Goal: Task Accomplishment & Management: Manage account settings

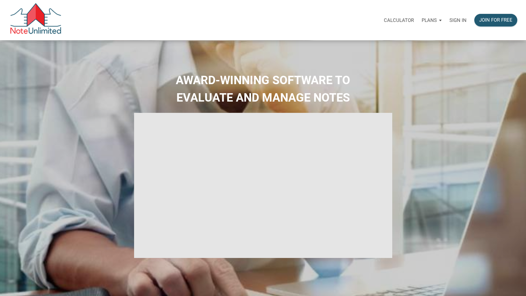
click at [458, 22] on p "Sign in" at bounding box center [457, 20] width 17 height 6
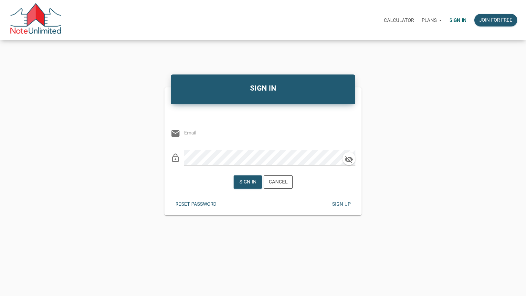
click at [212, 128] on input "email" at bounding box center [264, 133] width 161 height 15
click at [182, 132] on div "email" at bounding box center [263, 132] width 185 height 20
click at [186, 130] on input "email" at bounding box center [264, 133] width 161 height 15
click at [195, 132] on input "email" at bounding box center [264, 133] width 161 height 15
click at [194, 136] on input "email" at bounding box center [264, 133] width 161 height 15
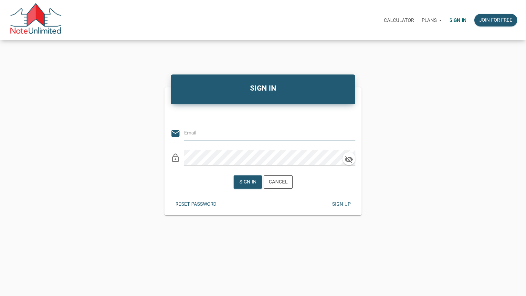
drag, startPoint x: 194, startPoint y: 136, endPoint x: 205, endPoint y: 132, distance: 11.8
click at [198, 135] on input "email" at bounding box center [264, 133] width 161 height 15
click at [205, 132] on input "email" at bounding box center [264, 133] width 161 height 15
click at [205, 133] on input "email" at bounding box center [264, 133] width 161 height 15
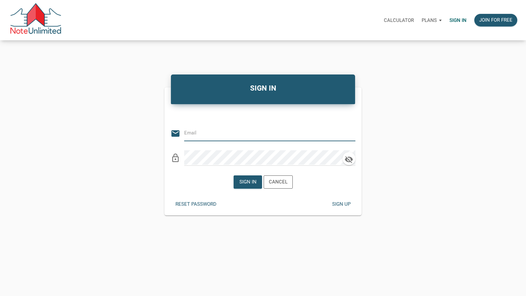
click at [204, 133] on input "email" at bounding box center [264, 133] width 161 height 15
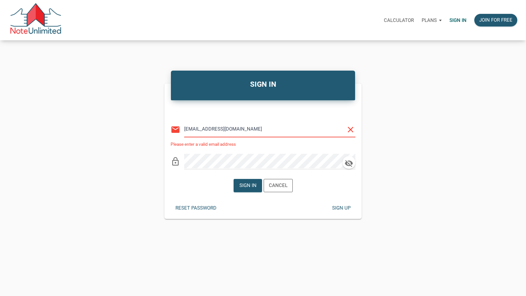
type input "[EMAIL_ADDRESS][DOMAIN_NAME]"
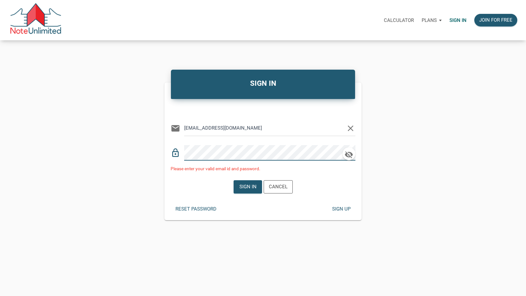
click at [170, 155] on div "Or Be Classical email [EMAIL_ADDRESS][DOMAIN_NAME] clear lock_outline Please en…" at bounding box center [262, 138] width 197 height 68
click at [242, 184] on div "Sign in" at bounding box center [247, 186] width 17 height 7
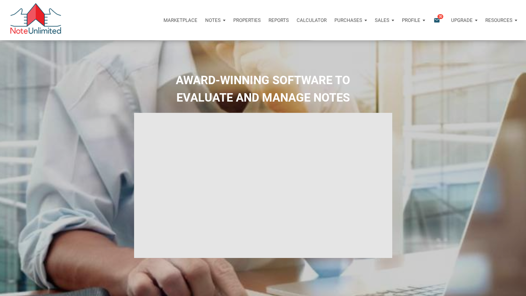
type input "Introduction to new features"
select select
click at [436, 19] on icon "email" at bounding box center [437, 19] width 8 height 7
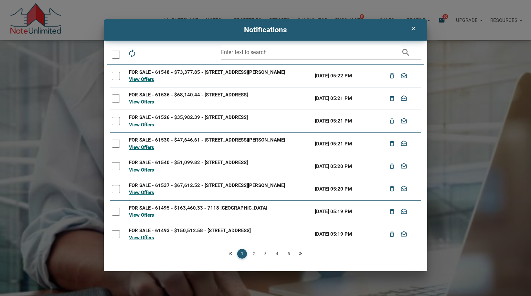
click at [253, 253] on link "2" at bounding box center [254, 254] width 10 height 10
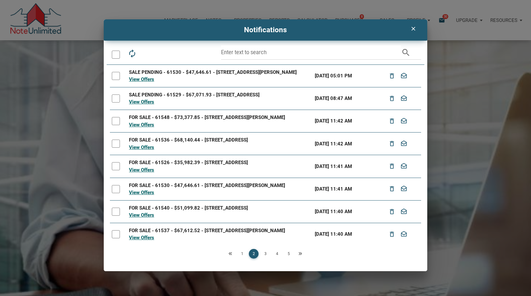
click at [266, 255] on link "3" at bounding box center [265, 254] width 10 height 10
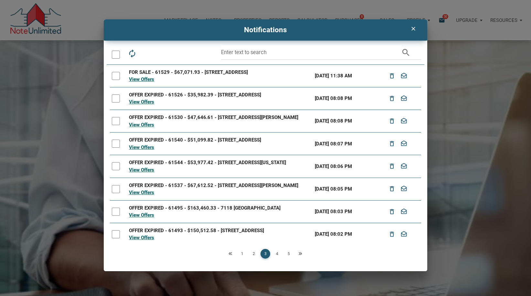
click at [115, 54] on div at bounding box center [116, 55] width 8 height 8
click at [163, 54] on icon "drafts" at bounding box center [160, 53] width 9 height 9
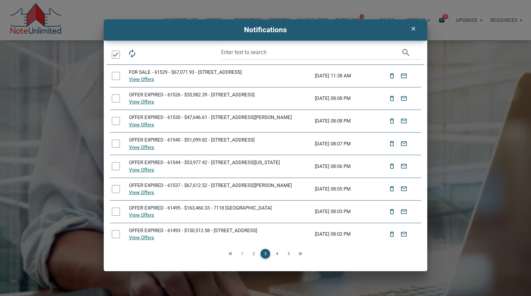
click at [277, 255] on link "4" at bounding box center [277, 254] width 10 height 10
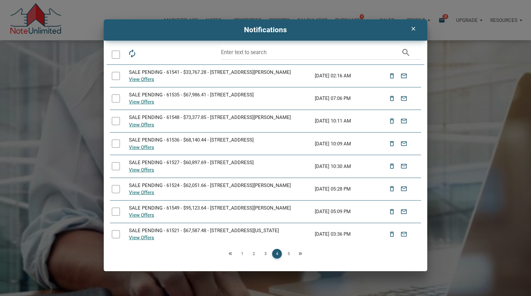
click at [252, 253] on link "2" at bounding box center [254, 254] width 10 height 10
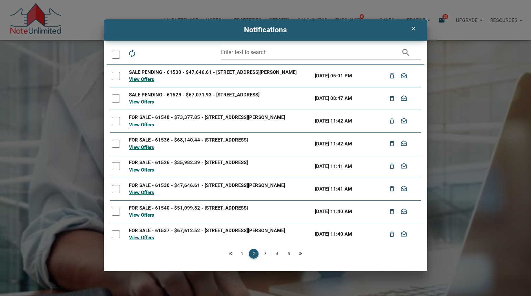
drag, startPoint x: 114, startPoint y: 53, endPoint x: 126, endPoint y: 55, distance: 11.4
click at [114, 53] on div at bounding box center [116, 55] width 8 height 8
click at [162, 53] on icon "drafts" at bounding box center [160, 53] width 9 height 9
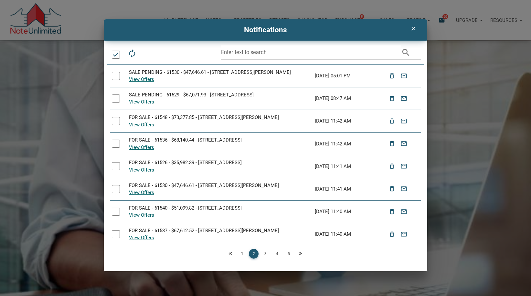
click at [243, 253] on link "1" at bounding box center [242, 254] width 10 height 10
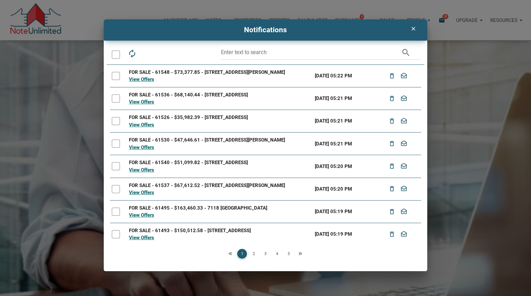
click at [115, 55] on div at bounding box center [116, 55] width 8 height 8
click at [116, 78] on div at bounding box center [116, 76] width 8 height 8
click at [164, 53] on icon "drafts" at bounding box center [160, 53] width 9 height 9
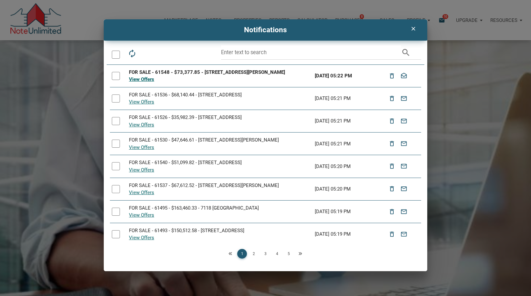
click at [300, 255] on icon "Next" at bounding box center [300, 254] width 4 height 4
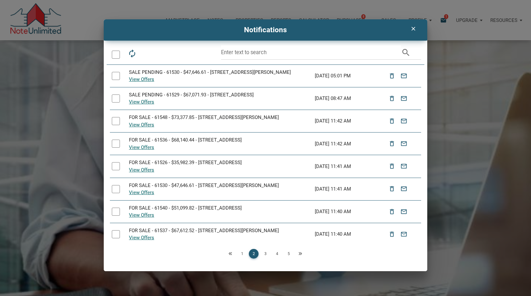
click at [300, 254] on icon "Next" at bounding box center [300, 254] width 4 height 4
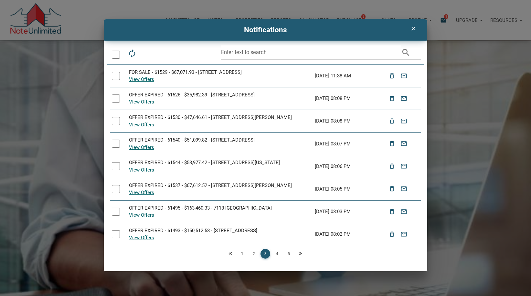
click at [300, 254] on icon "Next" at bounding box center [300, 254] width 4 height 4
click at [240, 255] on link "1" at bounding box center [242, 254] width 10 height 10
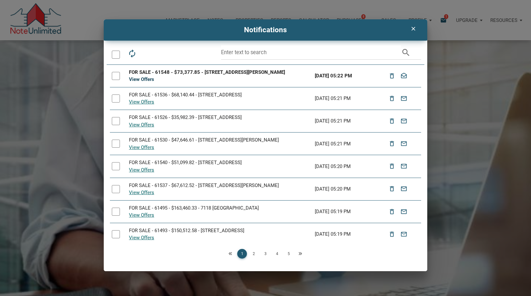
click at [142, 80] on link "View Offers" at bounding box center [141, 80] width 25 height 6
